Goal: Navigation & Orientation: Find specific page/section

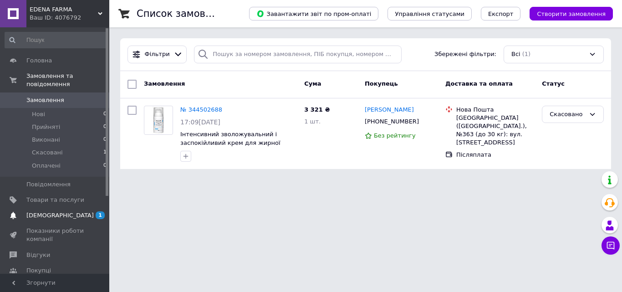
click at [46, 208] on link "[DEMOGRAPHIC_DATA] 1 0" at bounding box center [56, 215] width 112 height 15
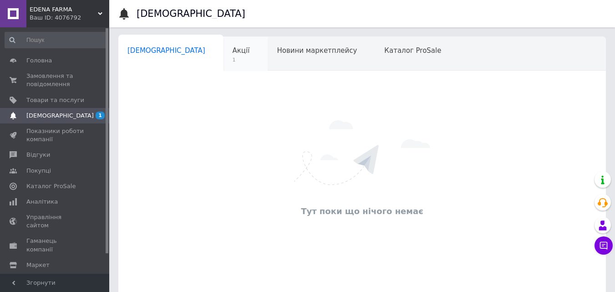
click at [224, 56] on div "Акції 1" at bounding box center [246, 54] width 45 height 35
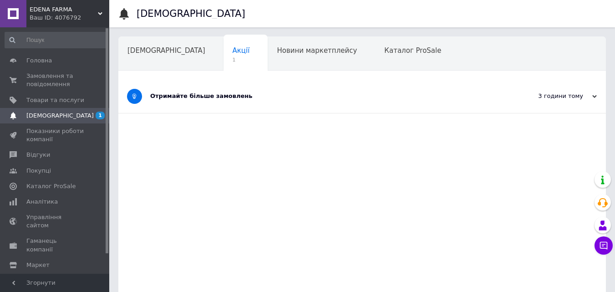
click at [234, 100] on div "Отримайте більше замовлень" at bounding box center [328, 96] width 356 height 8
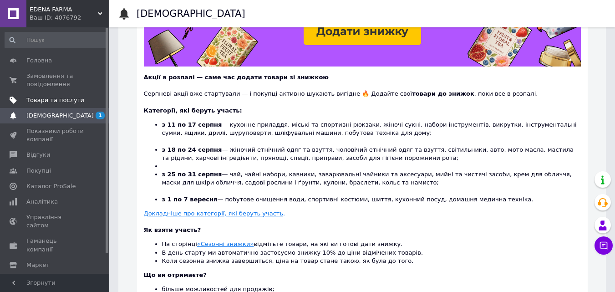
scroll to position [118, 0]
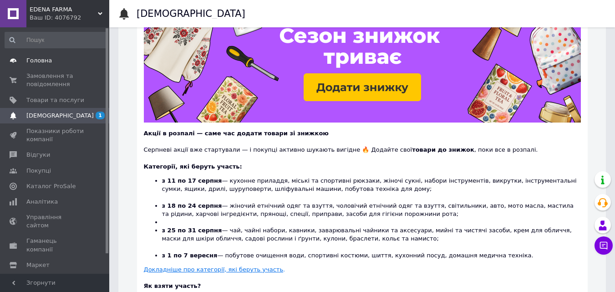
click at [45, 66] on link "Головна" at bounding box center [56, 60] width 112 height 15
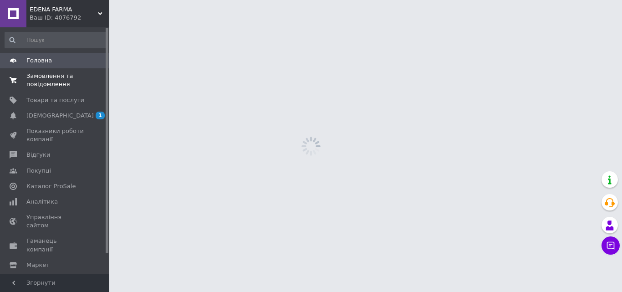
click at [50, 82] on span "Замовлення та повідомлення" at bounding box center [55, 80] width 58 height 16
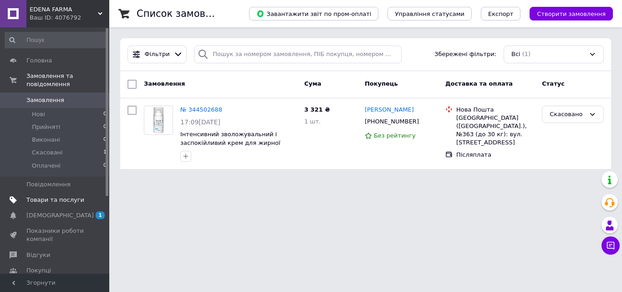
click at [54, 196] on span "Товари та послуги" at bounding box center [55, 200] width 58 height 8
